Goal: Task Accomplishment & Management: Manage account settings

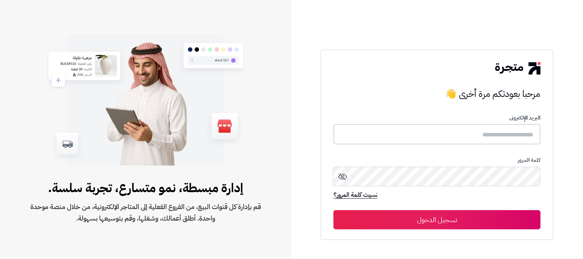
click at [470, 135] on input "text" at bounding box center [437, 134] width 207 height 20
type input "******"
click at [334, 210] on button "تسجيل الدخول" at bounding box center [437, 219] width 207 height 19
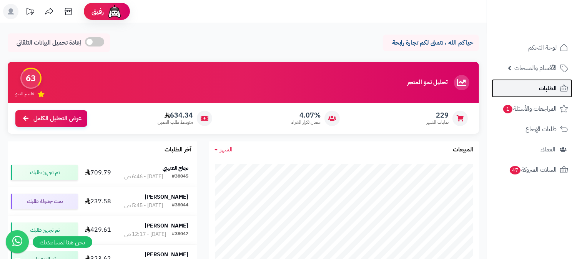
click at [520, 90] on link "الطلبات" at bounding box center [531, 88] width 81 height 18
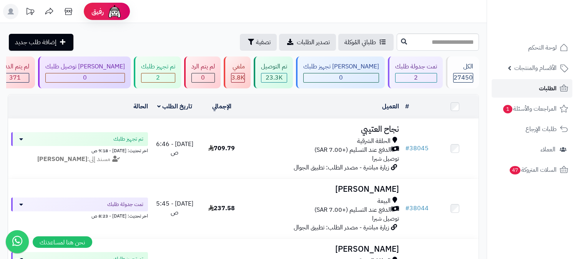
click at [538, 86] on link "الطلبات" at bounding box center [531, 88] width 81 height 18
click at [543, 90] on span "الطلبات" at bounding box center [548, 88] width 18 height 11
click at [521, 106] on span "المراجعات والأسئلة 1" at bounding box center [530, 108] width 54 height 11
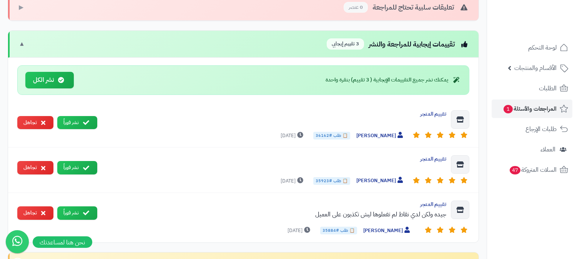
scroll to position [299, 0]
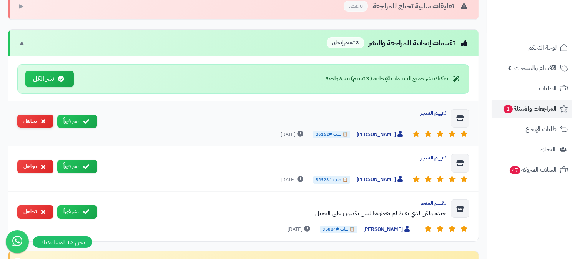
click at [39, 128] on button "تجاهل" at bounding box center [35, 121] width 36 height 13
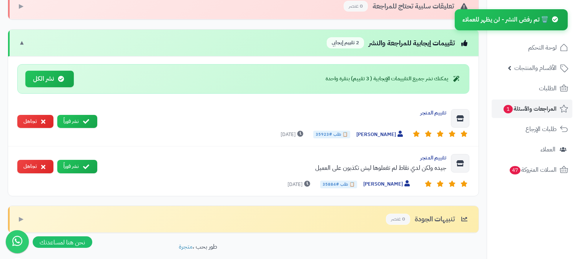
click at [39, 128] on button "تجاهل" at bounding box center [35, 121] width 36 height 13
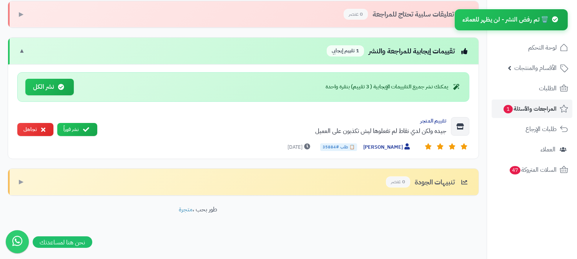
click at [39, 136] on button "تجاهل" at bounding box center [35, 129] width 36 height 13
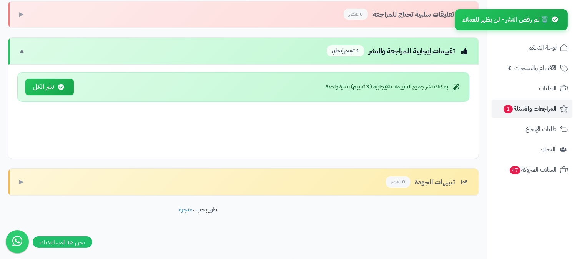
scroll to position [250, 0]
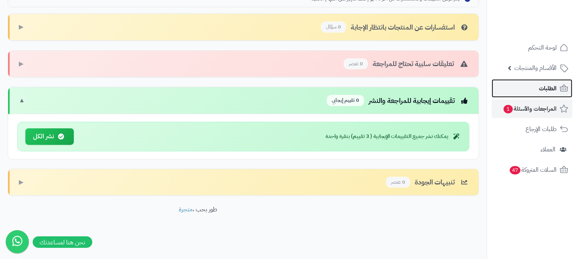
click at [546, 91] on span "الطلبات" at bounding box center [548, 88] width 18 height 11
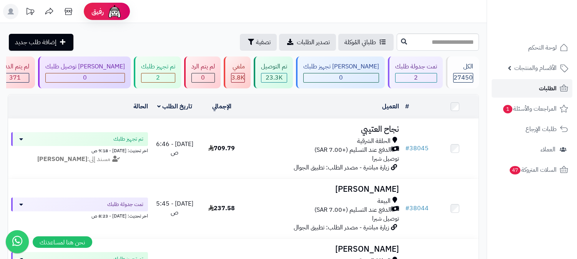
click at [548, 88] on span "الطلبات" at bounding box center [548, 88] width 18 height 11
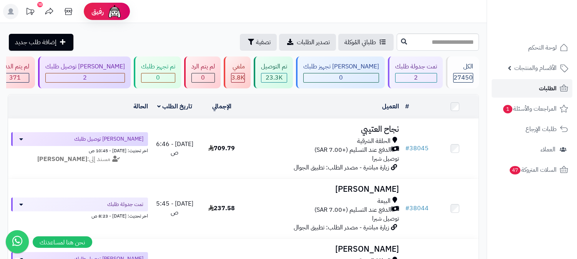
click at [540, 85] on span "الطلبات" at bounding box center [548, 88] width 18 height 11
click at [515, 95] on link "الطلبات" at bounding box center [531, 88] width 81 height 18
click at [540, 92] on span "الطلبات" at bounding box center [548, 88] width 18 height 11
click at [509, 85] on link "الطلبات" at bounding box center [531, 88] width 81 height 18
click at [511, 90] on link "الطلبات" at bounding box center [531, 88] width 81 height 18
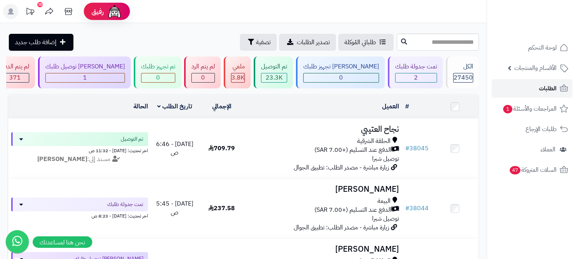
click at [546, 86] on span "الطلبات" at bounding box center [548, 88] width 18 height 11
click at [562, 86] on icon at bounding box center [563, 88] width 9 height 9
click at [532, 89] on link "الطلبات" at bounding box center [531, 88] width 81 height 18
click at [543, 90] on span "الطلبات" at bounding box center [548, 88] width 18 height 11
click at [528, 86] on link "الطلبات" at bounding box center [531, 88] width 81 height 18
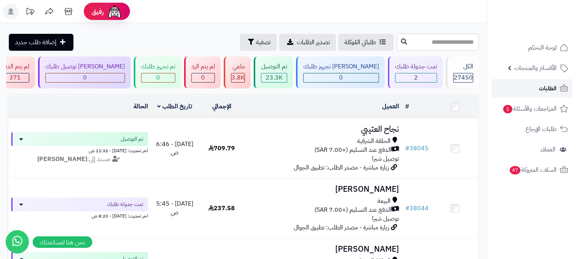
click at [546, 87] on span "الطلبات" at bounding box center [548, 88] width 18 height 11
click at [518, 90] on link "الطلبات" at bounding box center [531, 88] width 81 height 18
click at [536, 85] on link "الطلبات" at bounding box center [531, 88] width 81 height 18
click at [544, 86] on span "الطلبات" at bounding box center [548, 88] width 18 height 11
click at [536, 89] on link "الطلبات" at bounding box center [531, 88] width 81 height 18
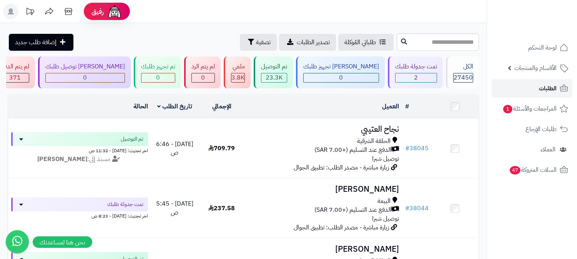
click at [533, 94] on link "الطلبات" at bounding box center [531, 88] width 81 height 18
click at [531, 88] on link "الطلبات" at bounding box center [531, 88] width 81 height 18
click at [544, 92] on span "الطلبات" at bounding box center [548, 88] width 18 height 11
click at [532, 91] on link "الطلبات" at bounding box center [531, 88] width 81 height 18
click at [520, 93] on link "الطلبات" at bounding box center [531, 88] width 81 height 18
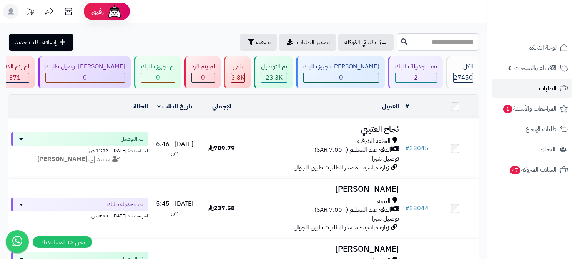
click at [548, 86] on span "الطلبات" at bounding box center [548, 88] width 18 height 11
click at [529, 90] on link "الطلبات" at bounding box center [531, 88] width 81 height 18
click at [540, 88] on span "الطلبات" at bounding box center [548, 88] width 18 height 11
click at [526, 86] on link "الطلبات" at bounding box center [531, 88] width 81 height 18
click at [528, 86] on link "الطلبات" at bounding box center [531, 88] width 81 height 18
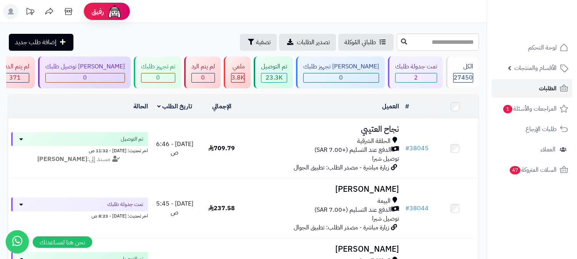
click at [549, 86] on span "الطلبات" at bounding box center [548, 88] width 18 height 11
click at [533, 90] on link "الطلبات" at bounding box center [531, 88] width 81 height 18
click at [540, 93] on span "الطلبات" at bounding box center [548, 88] width 18 height 11
click at [544, 85] on span "الطلبات" at bounding box center [548, 88] width 18 height 11
click at [545, 89] on span "الطلبات" at bounding box center [548, 88] width 18 height 11
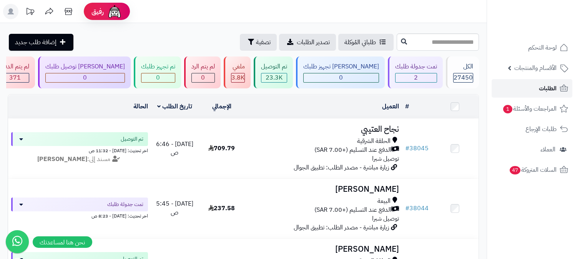
click at [541, 86] on span "الطلبات" at bounding box center [548, 88] width 18 height 11
click at [527, 90] on link "الطلبات" at bounding box center [531, 88] width 81 height 18
click at [531, 85] on link "الطلبات" at bounding box center [531, 88] width 81 height 18
click at [531, 88] on link "الطلبات" at bounding box center [531, 88] width 81 height 18
click at [544, 83] on span "الطلبات" at bounding box center [548, 88] width 18 height 11
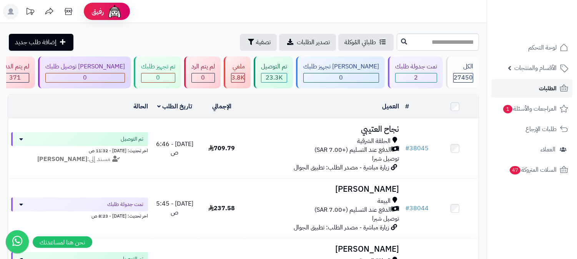
click at [547, 84] on span "الطلبات" at bounding box center [548, 88] width 18 height 11
click at [536, 89] on link "الطلبات" at bounding box center [531, 88] width 81 height 18
click at [524, 91] on link "الطلبات" at bounding box center [531, 88] width 81 height 18
click at [524, 93] on link "الطلبات" at bounding box center [531, 88] width 81 height 18
